Goal: Information Seeking & Learning: Check status

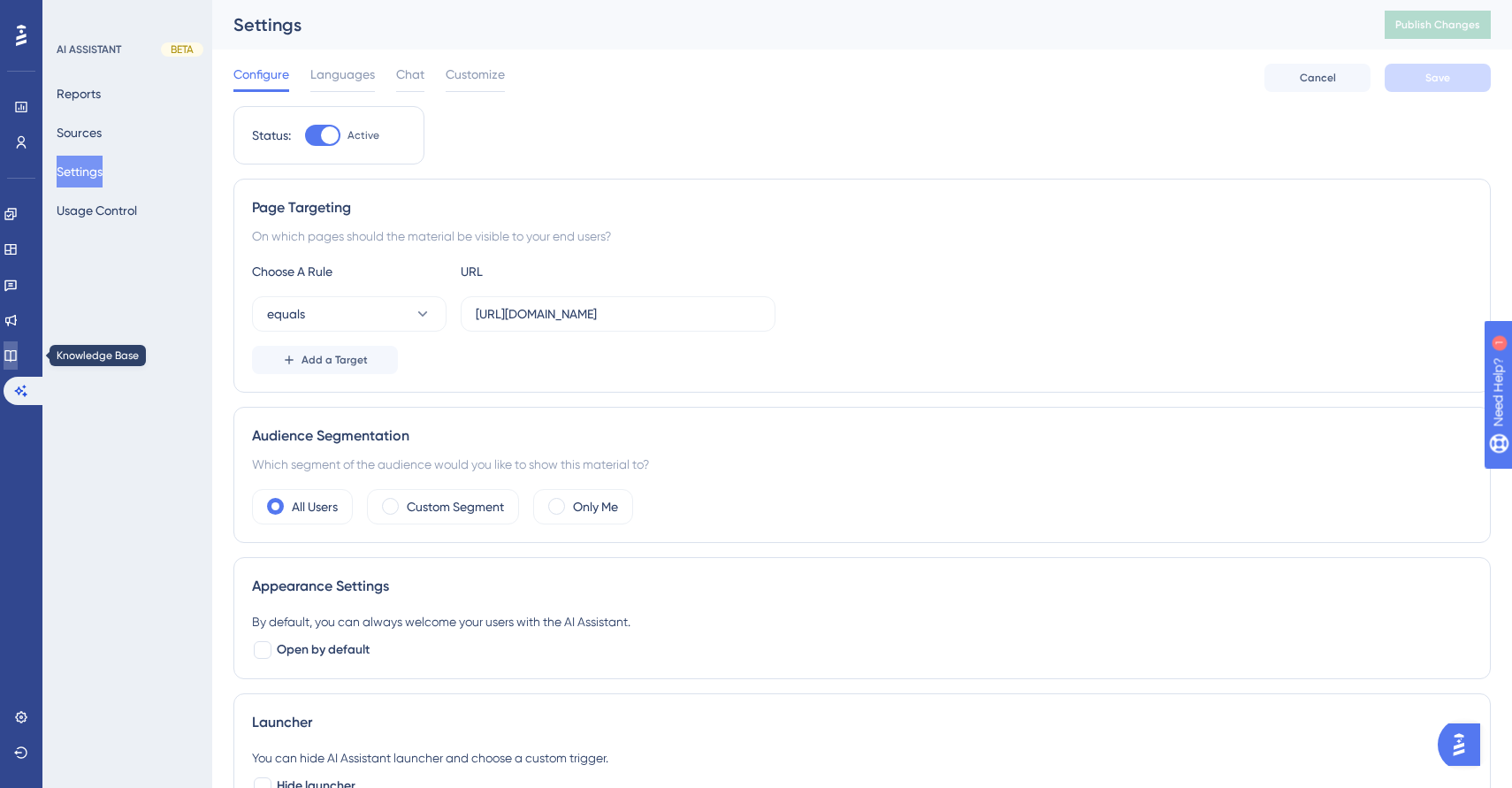
click at [18, 355] on link at bounding box center [11, 355] width 14 height 28
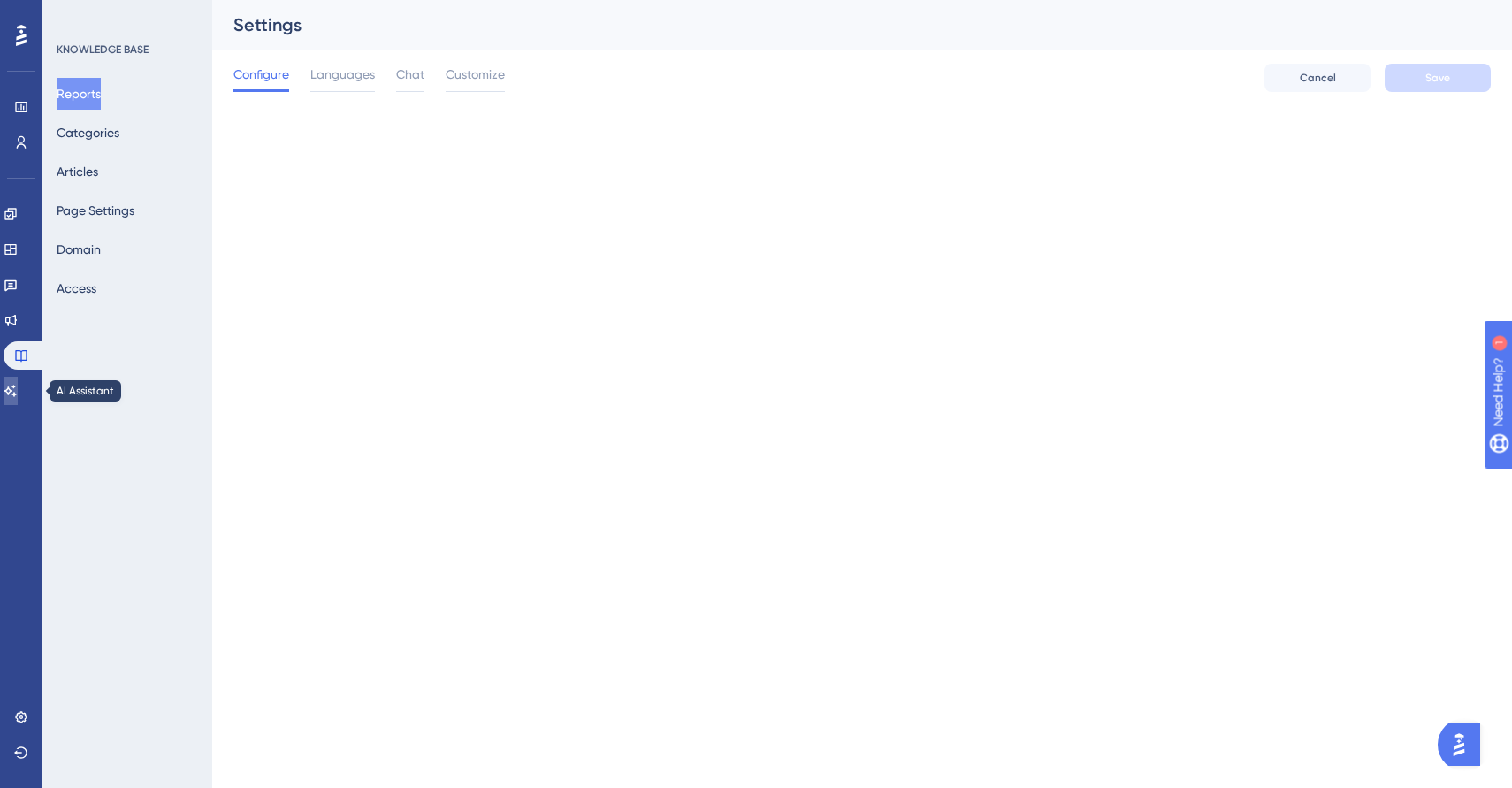
click at [18, 387] on icon at bounding box center [11, 391] width 14 height 14
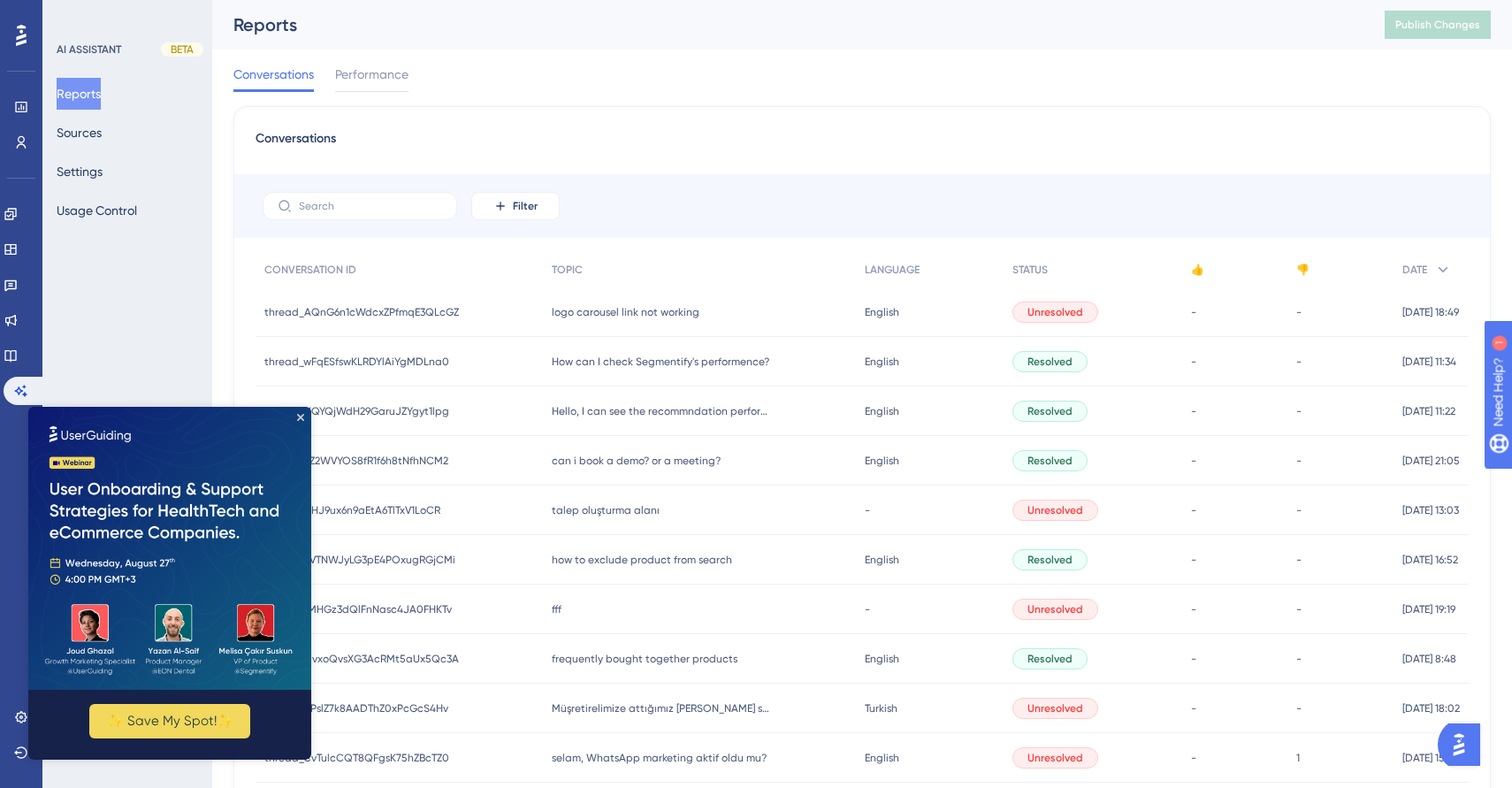
click at [791, 367] on div "How can I check Segmentify's performence? How can I check Segmentify's performe…" at bounding box center [700, 362] width 314 height 50
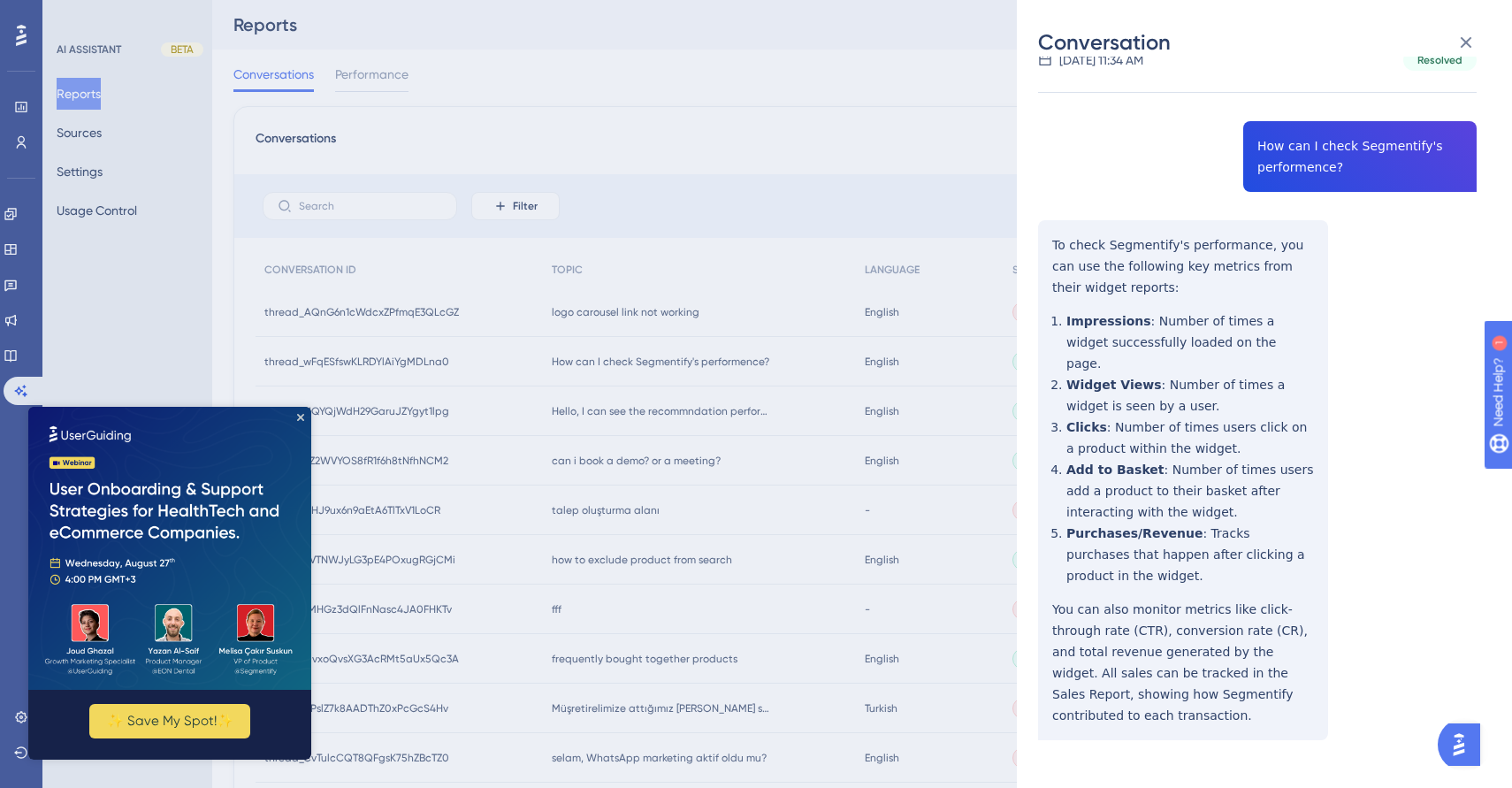
click at [781, 351] on div "Conversation thread_wFqESfswKLRDYlAiYgMDLna0 Copy - - [EMAIL_ADDRESS][PERSON_NA…" at bounding box center [756, 394] width 1512 height 788
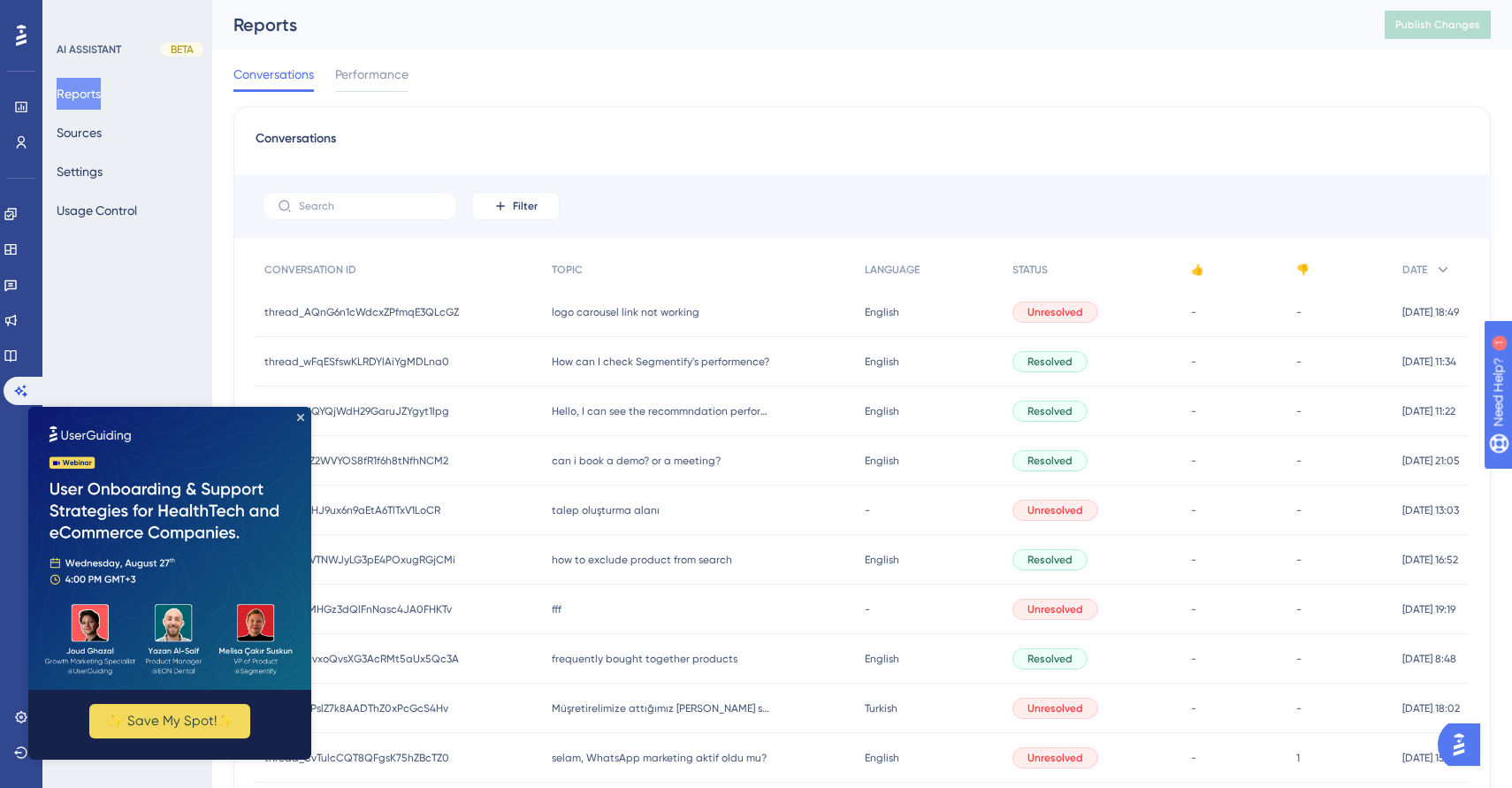
click at [776, 419] on div "Hello, I can see the recommndation performance is low, [DATE] there was only 30…" at bounding box center [700, 411] width 314 height 50
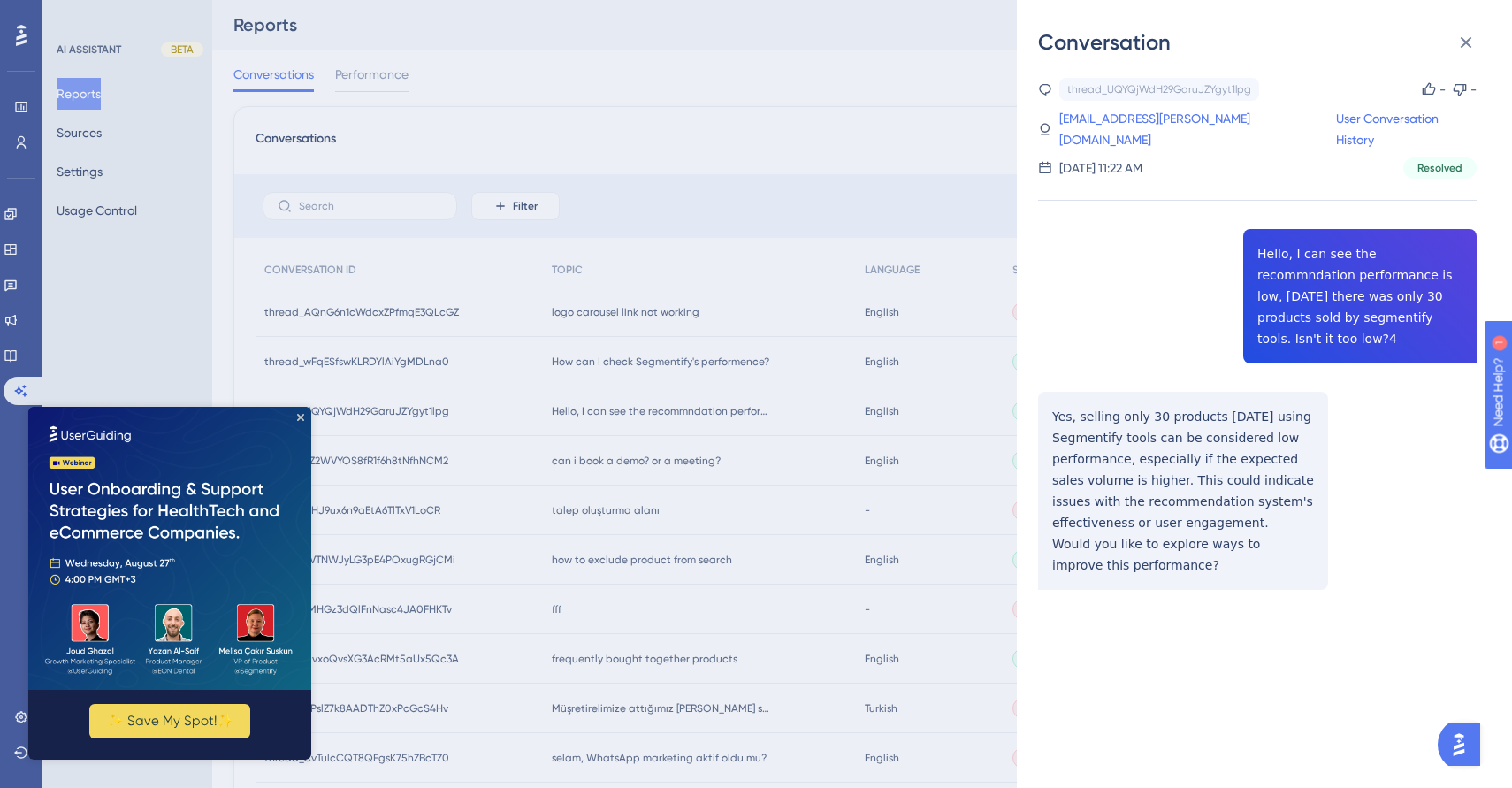
click at [795, 405] on div "Conversation thread_UQYQjWdH29GaruJZYgyt1lpg Copy - - [EMAIL_ADDRESS][PERSON_NA…" at bounding box center [756, 394] width 1512 height 788
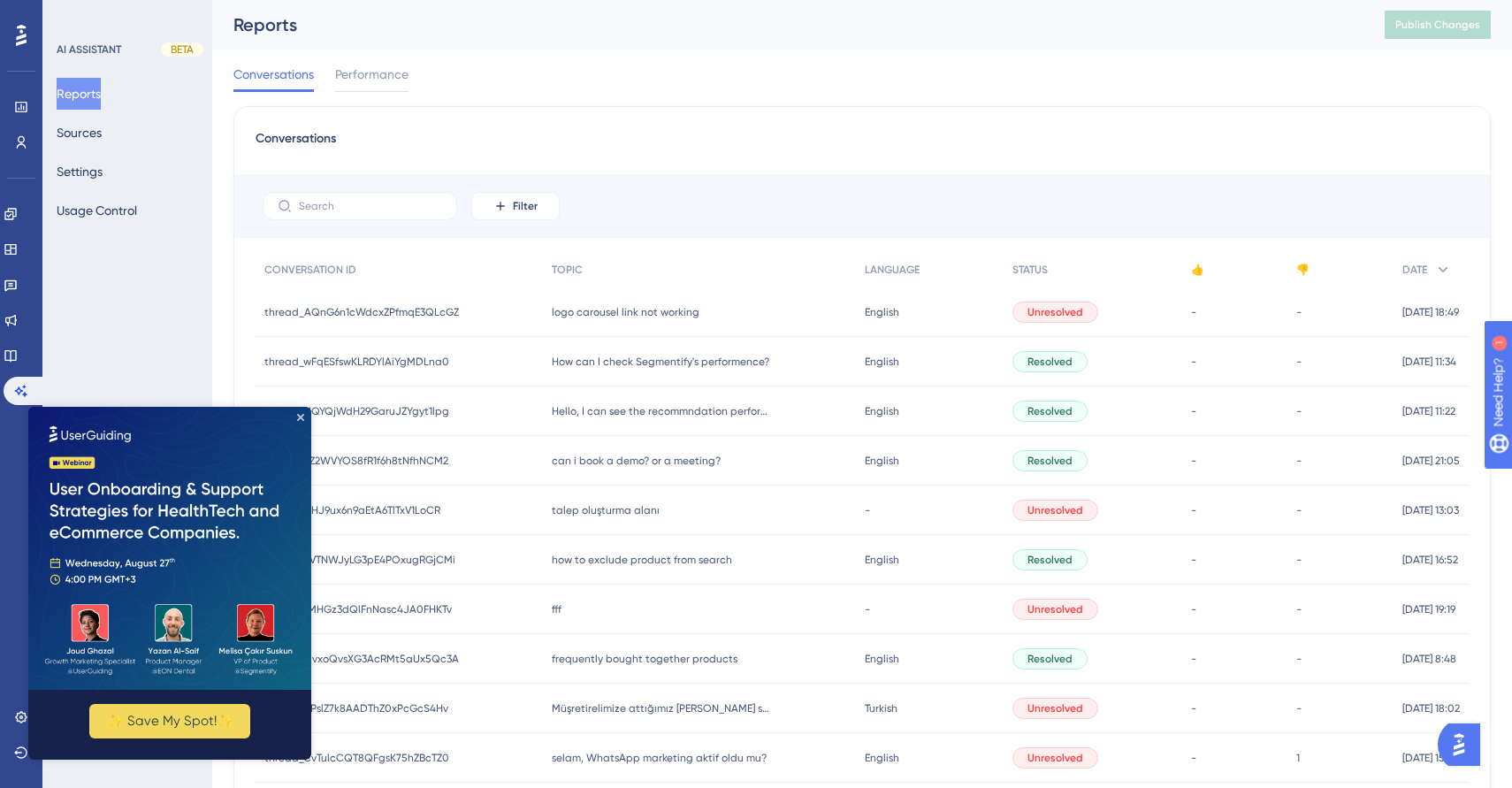
click at [783, 451] on div "can i book a demo? or a meeting? can i book a demo? or a meeting?" at bounding box center [700, 461] width 314 height 50
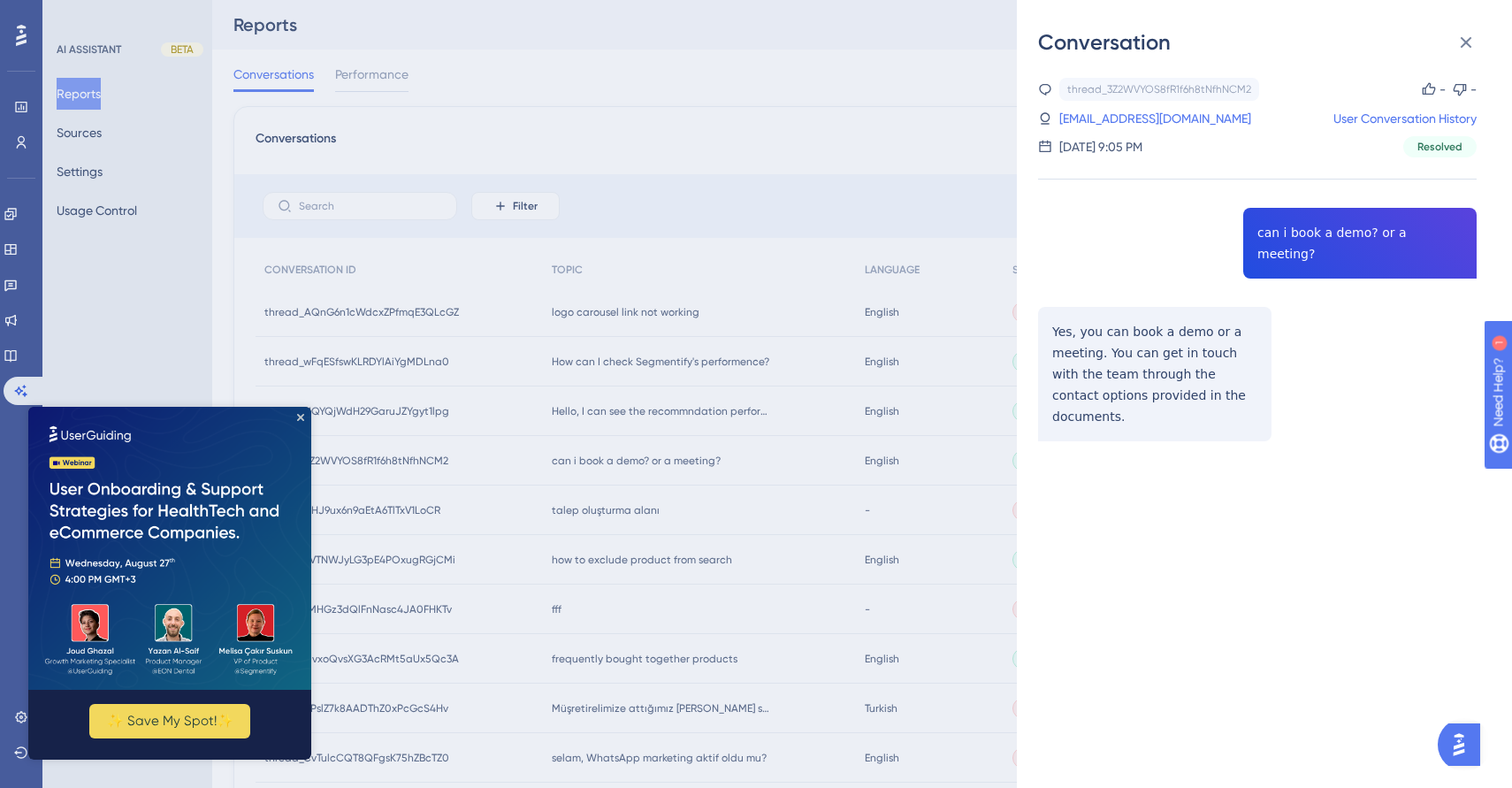
click at [711, 293] on div "Conversation thread_3Z2WVYOS8fR1f6h8tNfhNCM2 Copy - - [EMAIL_ADDRESS][DOMAIN_NA…" at bounding box center [756, 394] width 1512 height 788
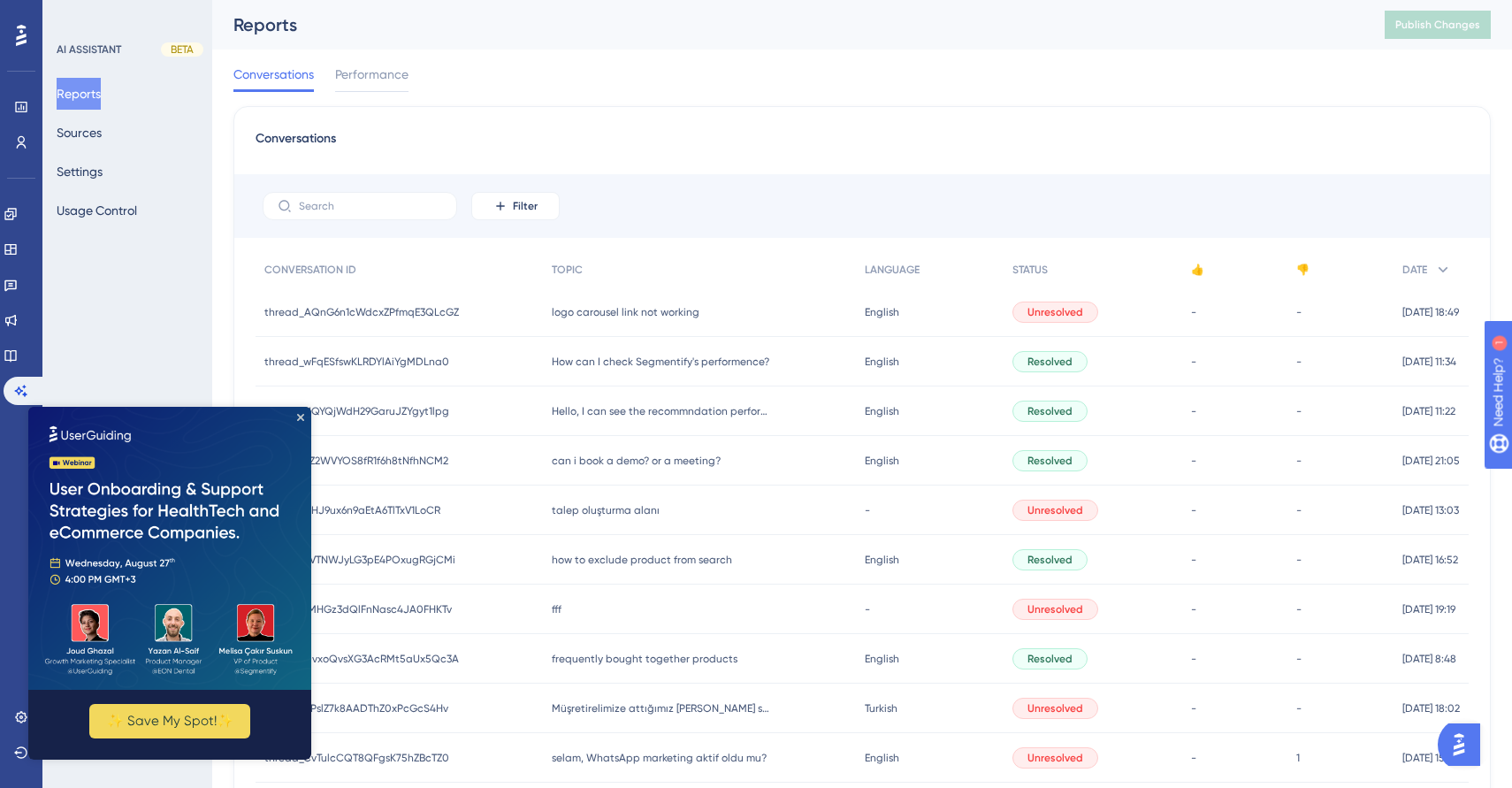
click at [717, 308] on div "logo carousel link not working logo carousel link not working" at bounding box center [700, 312] width 314 height 50
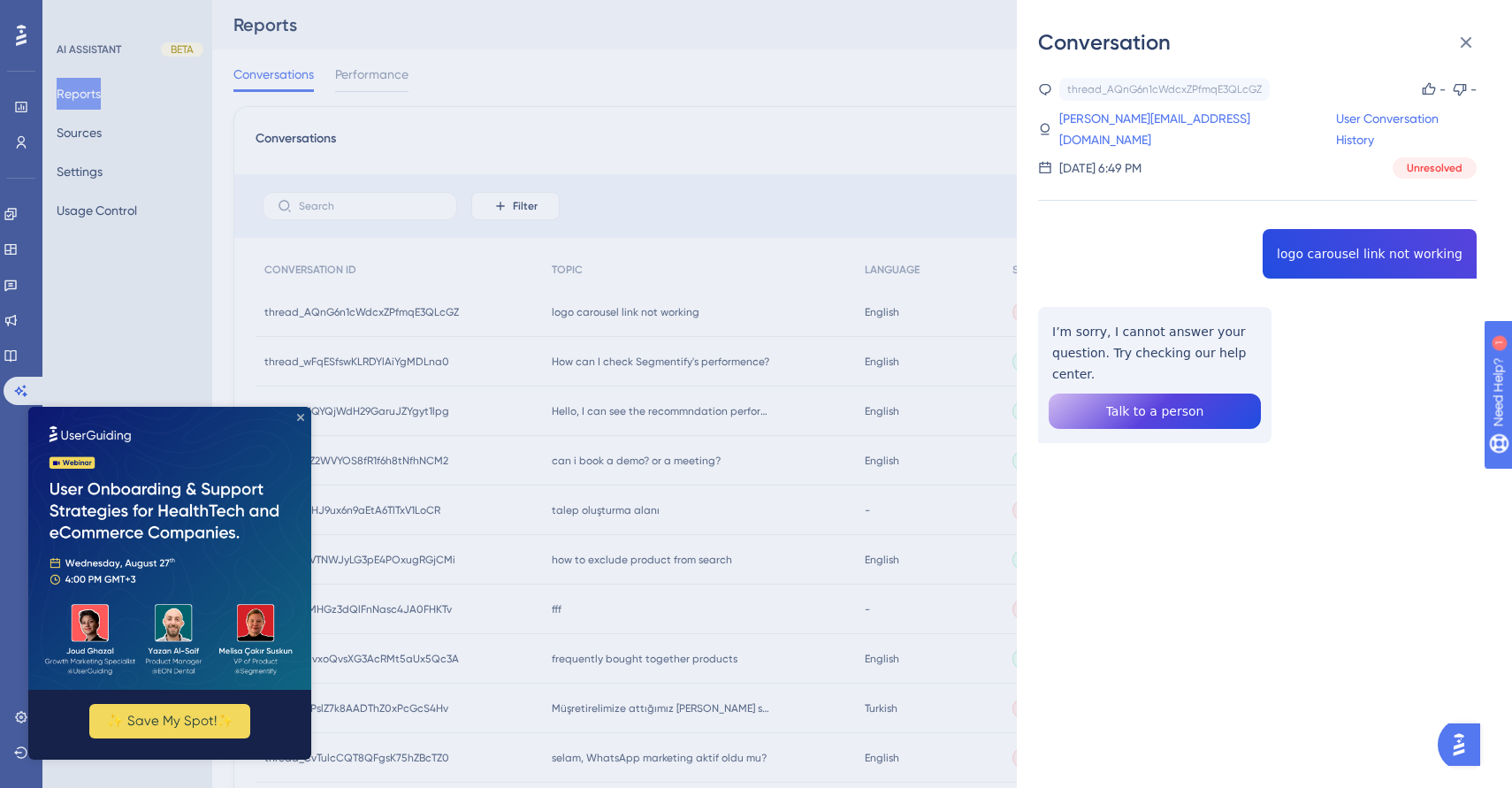
click at [303, 417] on icon "Close Preview" at bounding box center [300, 417] width 7 height 7
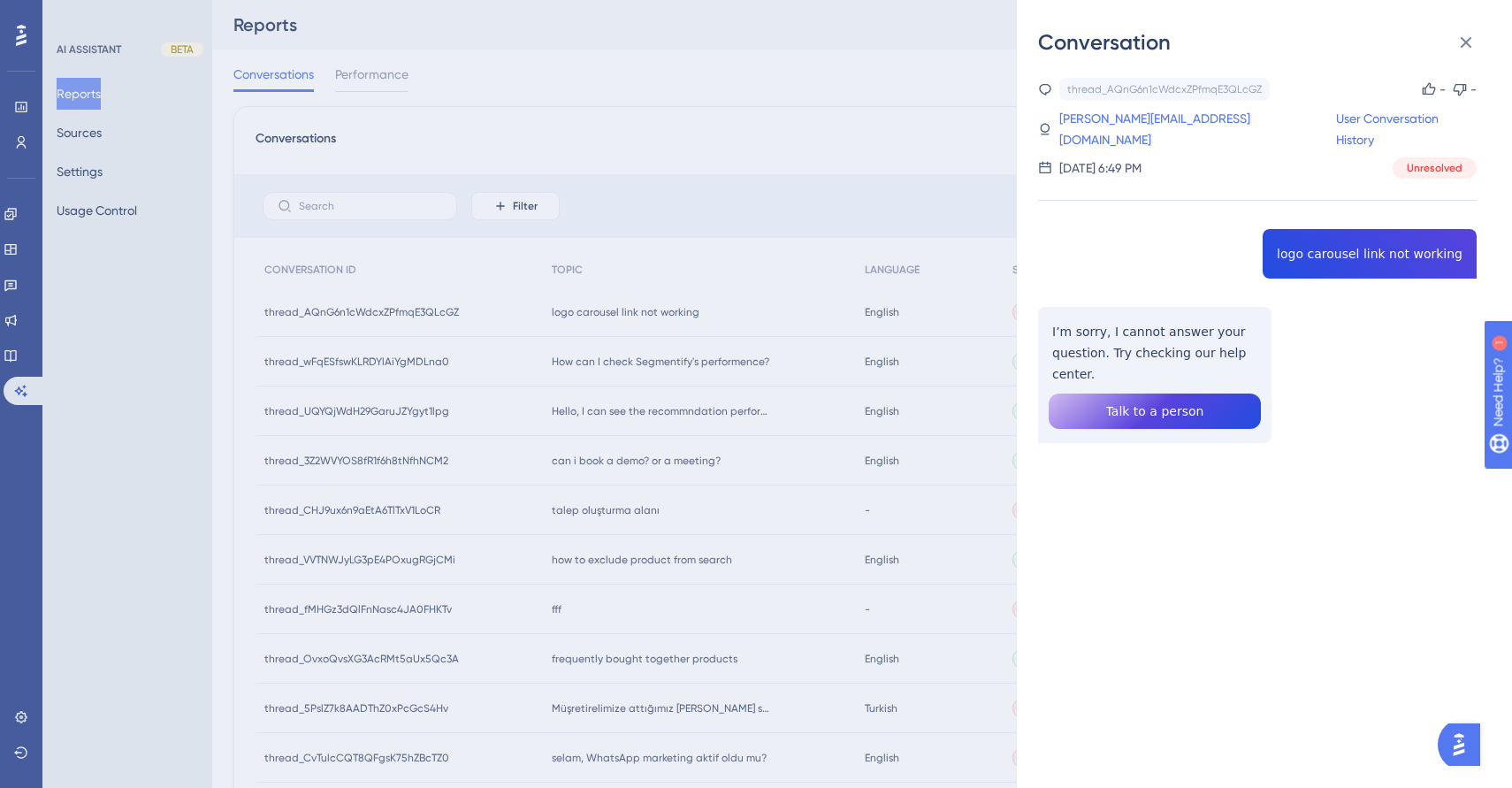
click at [747, 306] on div "Conversation thread_AQnG6n1cWdcxZPfmqE3QLcGZ Copy - - [PERSON_NAME][EMAIL_ADDRE…" at bounding box center [756, 394] width 1512 height 788
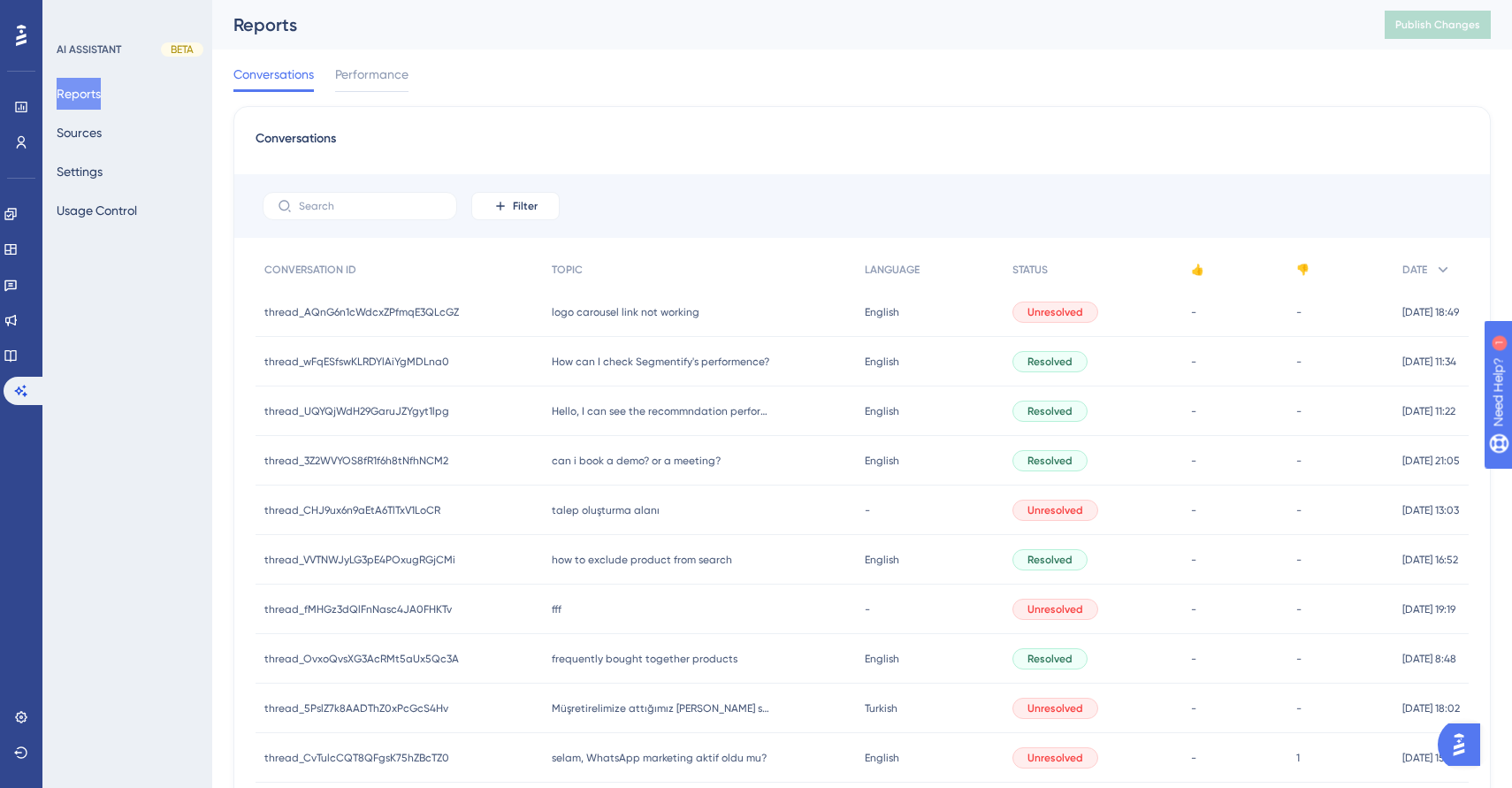
click at [747, 306] on div "logo carousel link not working logo carousel link not working" at bounding box center [700, 312] width 314 height 50
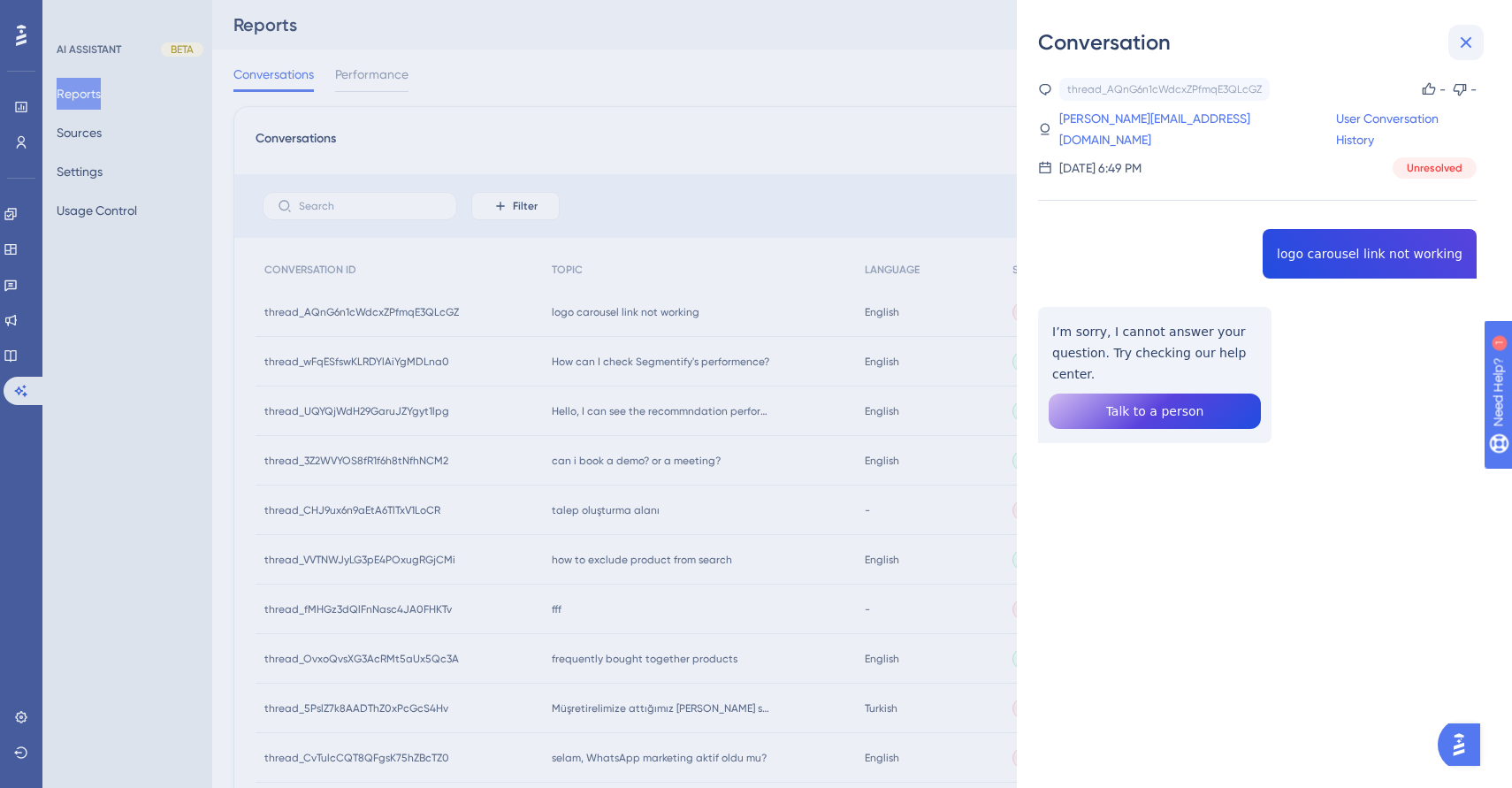
click at [1461, 44] on icon at bounding box center [1467, 43] width 21 height 21
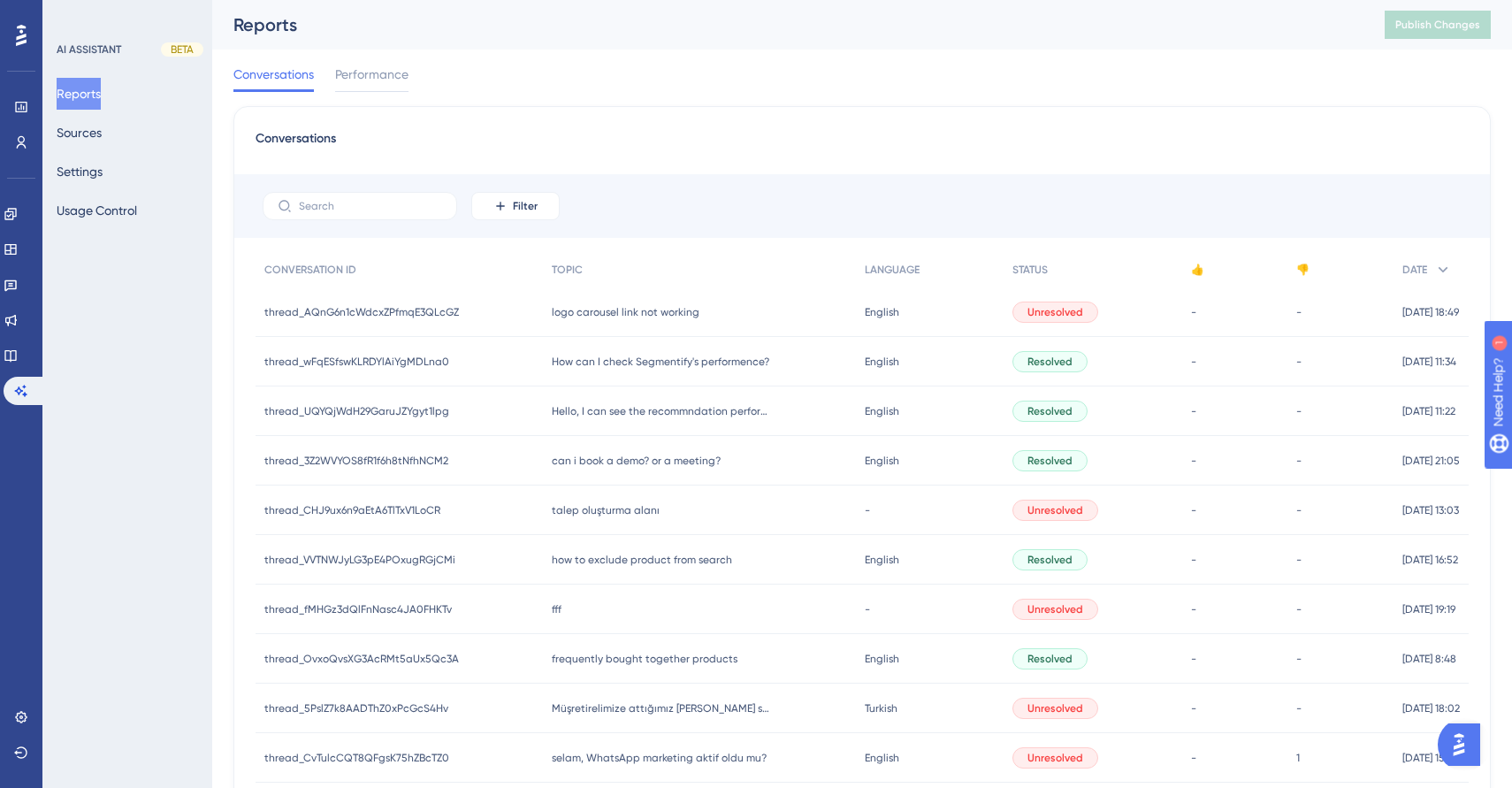
click at [122, 145] on div "Reports Sources Settings Usage Control" at bounding box center [129, 152] width 144 height 149
click at [102, 125] on button "Sources" at bounding box center [79, 133] width 45 height 32
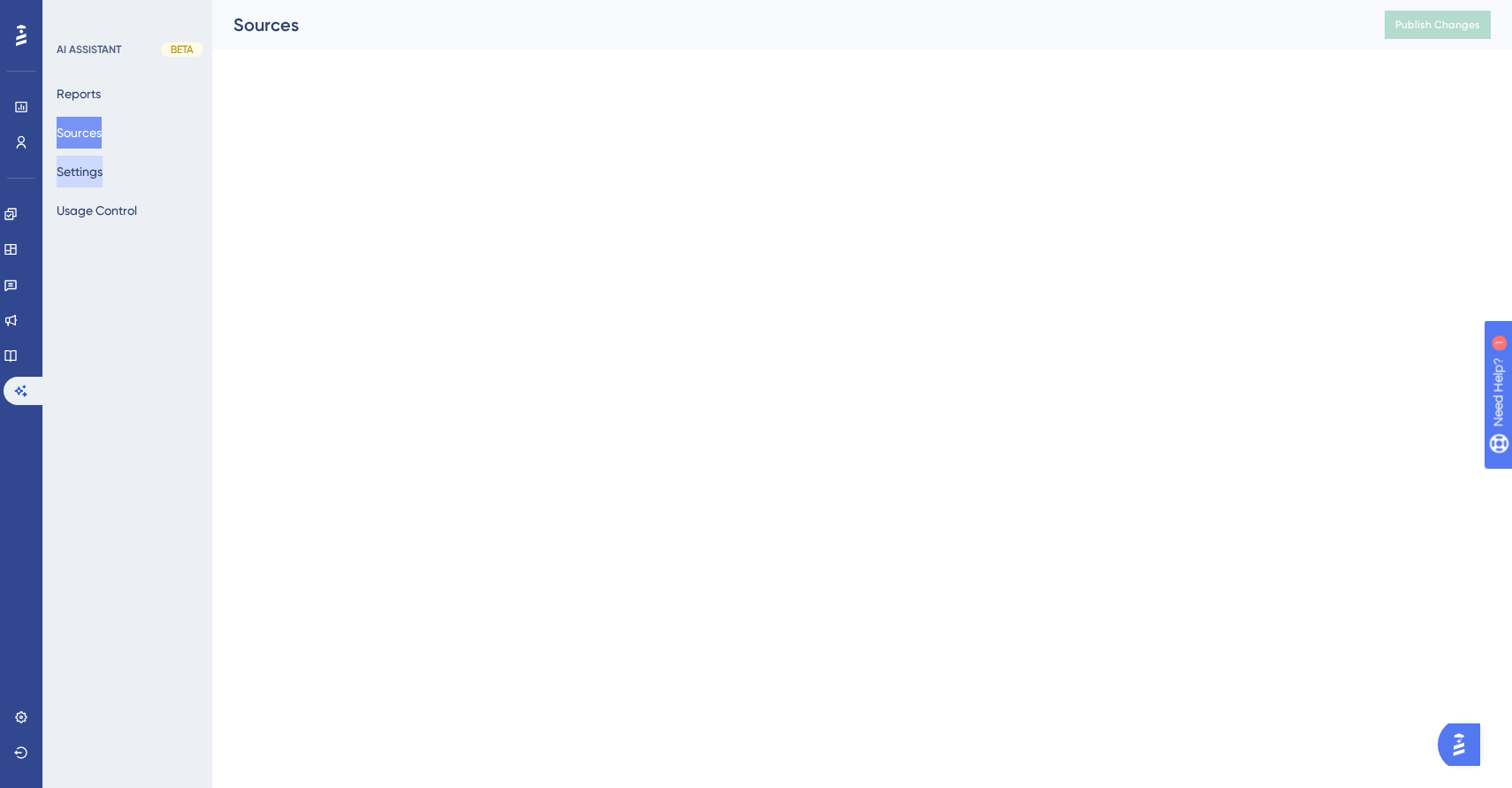
click at [103, 170] on button "Settings" at bounding box center [80, 172] width 46 height 32
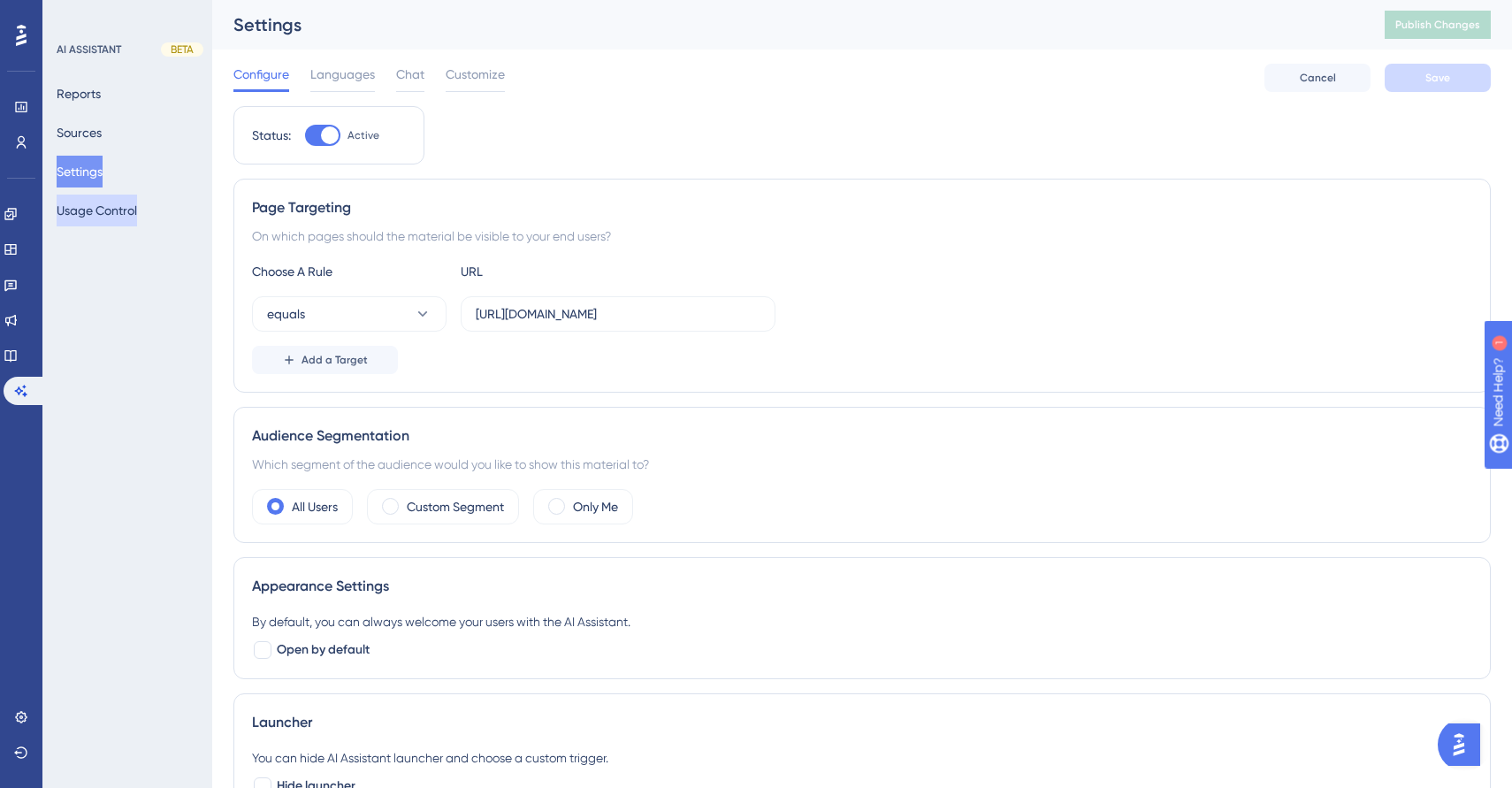
click at [97, 222] on button "Usage Control" at bounding box center [97, 211] width 81 height 32
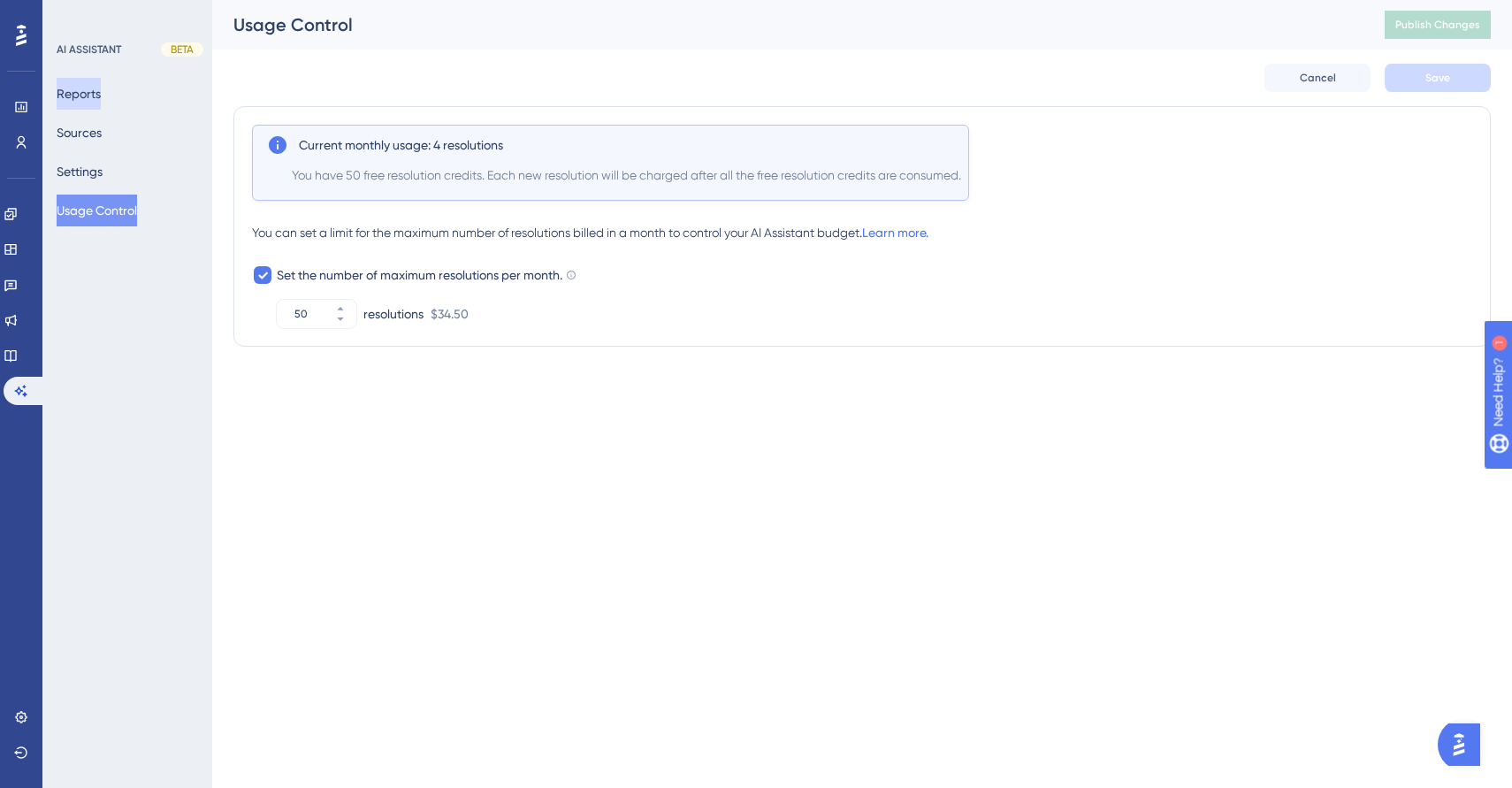
click at [100, 84] on button "Reports" at bounding box center [79, 94] width 44 height 32
